Goal: Information Seeking & Learning: Learn about a topic

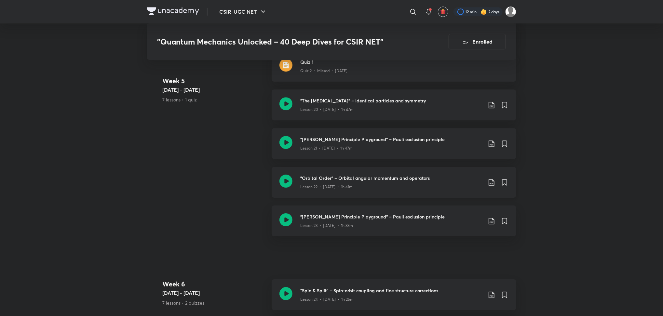
scroll to position [1281, 0]
click at [285, 141] on icon at bounding box center [285, 142] width 13 height 13
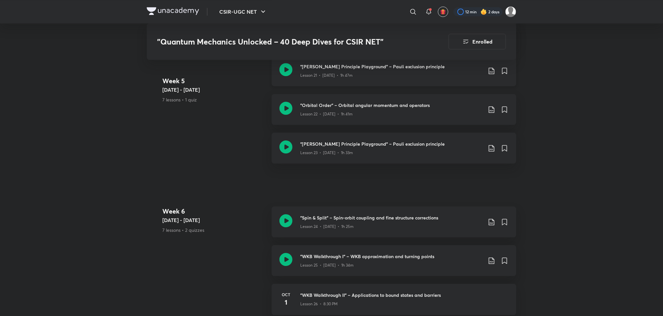
scroll to position [1363, 0]
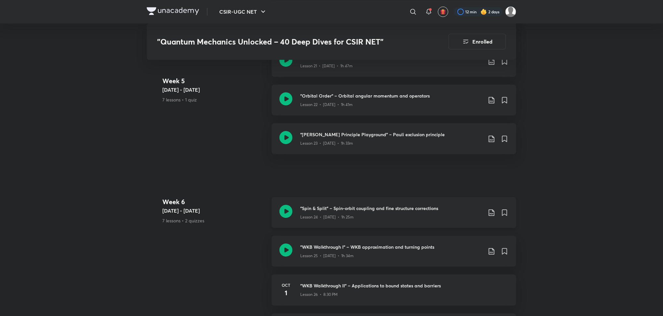
click at [288, 207] on icon at bounding box center [285, 211] width 13 height 13
click at [281, 139] on icon at bounding box center [285, 137] width 13 height 13
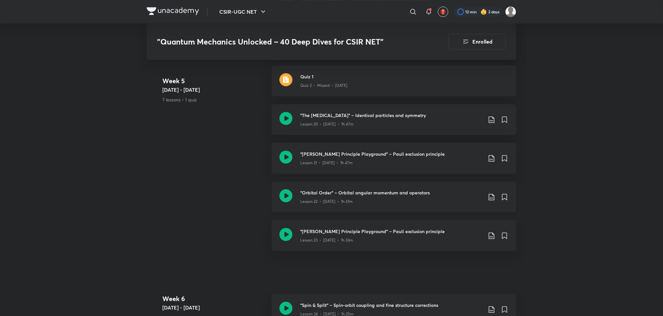
scroll to position [1266, 0]
click at [284, 159] on icon at bounding box center [285, 157] width 13 height 13
click at [284, 195] on icon at bounding box center [285, 196] width 13 height 13
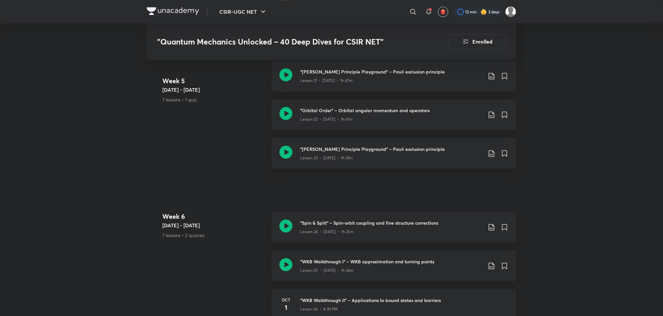
scroll to position [1365, 0]
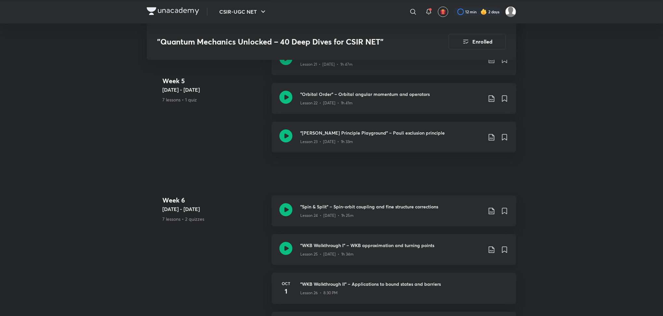
click at [286, 249] on icon at bounding box center [285, 248] width 13 height 13
